Goal: Information Seeking & Learning: Learn about a topic

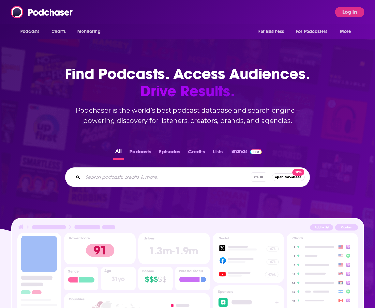
click at [139, 181] on input "Search podcasts, credits, & more..." at bounding box center [167, 177] width 168 height 10
click at [350, 7] on button "Log In" at bounding box center [349, 12] width 29 height 10
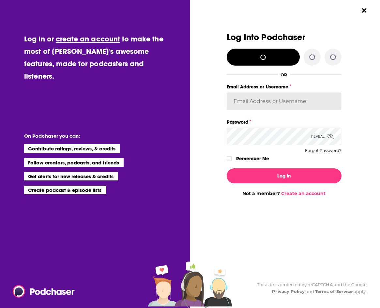
type input "gregkubie"
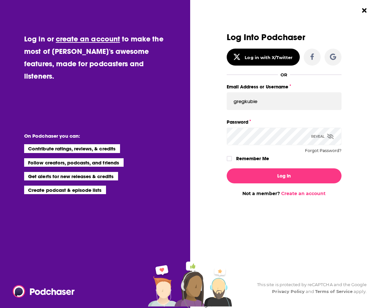
drag, startPoint x: 249, startPoint y: 155, endPoint x: 250, endPoint y: 159, distance: 4.0
click at [249, 156] on label "Remember Me" at bounding box center [252, 158] width 33 height 8
click at [231, 161] on input "rememberMe" at bounding box center [229, 161] width 4 height 0
click at [265, 183] on div "Log In Not a member? Create an account" at bounding box center [284, 179] width 115 height 33
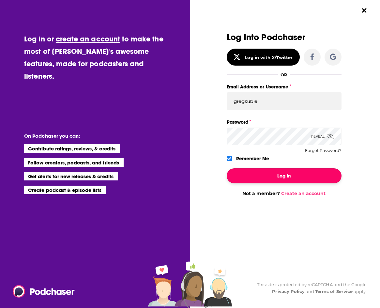
click at [266, 176] on button "Log In" at bounding box center [284, 175] width 115 height 15
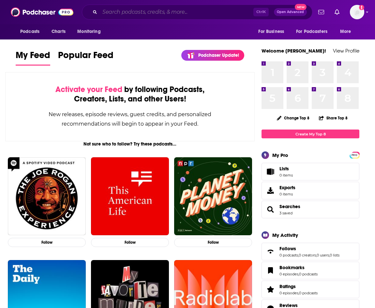
click at [177, 12] on input "Search podcasts, credits, & more..." at bounding box center [177, 12] width 154 height 10
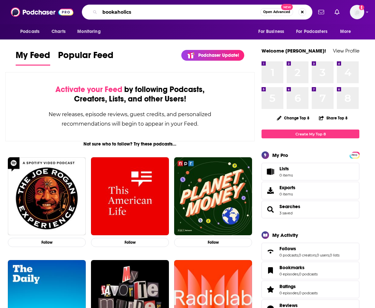
type input "bookaholics"
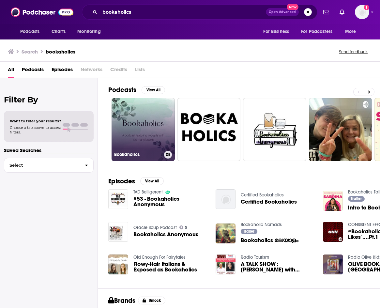
click at [151, 112] on link "Bookaholics" at bounding box center [142, 129] width 63 height 63
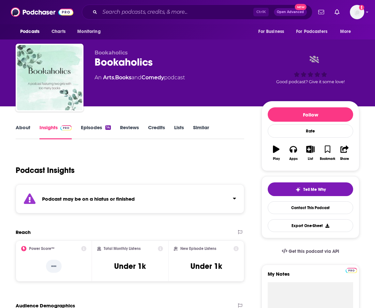
click at [86, 128] on link "Episodes 14" at bounding box center [96, 131] width 30 height 15
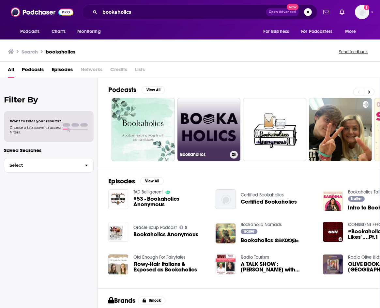
click at [195, 116] on link "Bookaholics" at bounding box center [208, 129] width 63 height 63
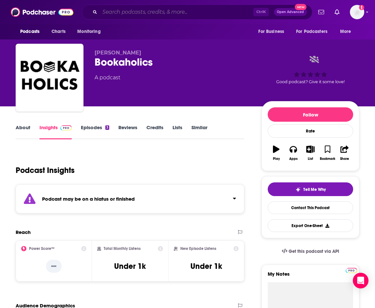
click at [114, 15] on input "Search podcasts, credits, & more..." at bounding box center [177, 12] width 154 height 10
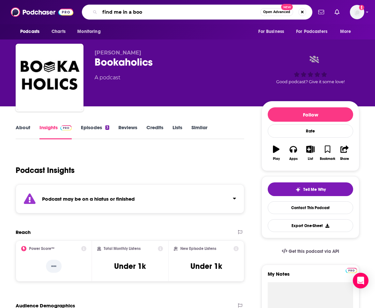
type input "find me in a book"
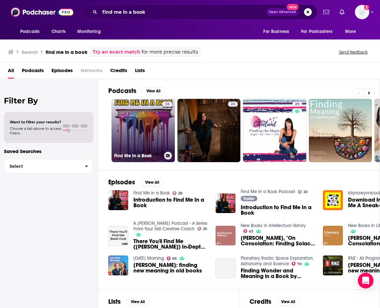
click at [153, 132] on link "28 Find Me in a Book" at bounding box center [142, 130] width 63 height 63
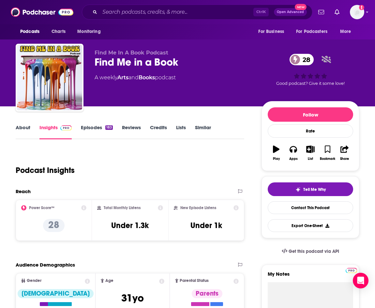
click at [22, 126] on link "About" at bounding box center [23, 131] width 15 height 15
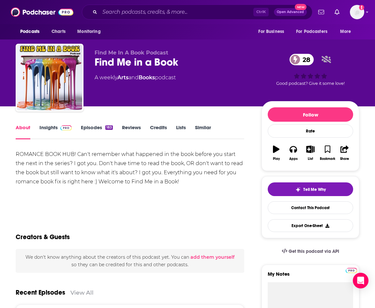
click at [86, 130] on link "Episodes 183" at bounding box center [97, 131] width 32 height 15
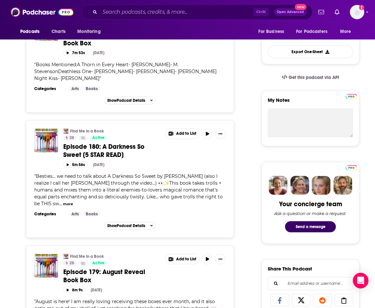
scroll to position [65, 0]
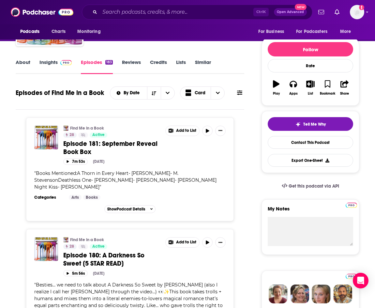
click at [48, 62] on link "Insights" at bounding box center [55, 66] width 32 height 15
